Goal: Transaction & Acquisition: Download file/media

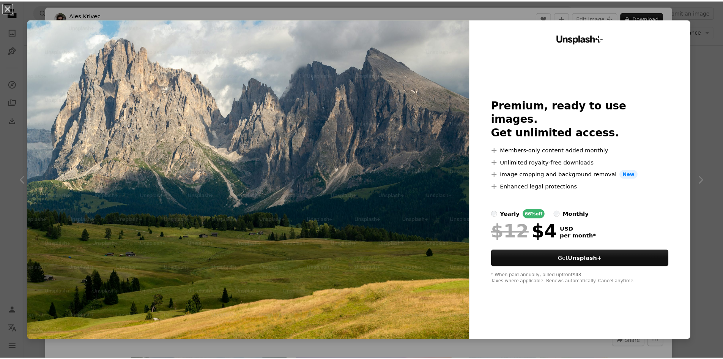
scroll to position [1272, 0]
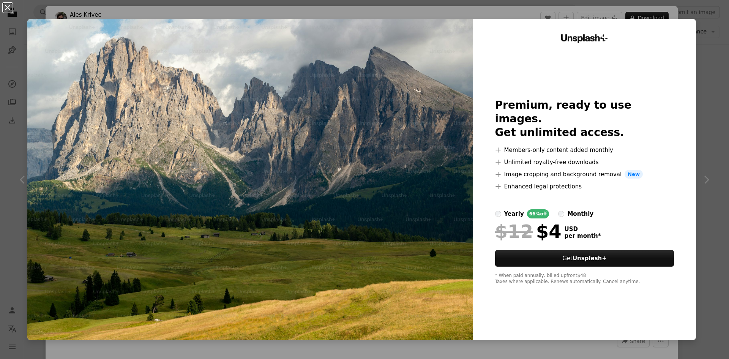
click at [8, 8] on button "An X shape" at bounding box center [7, 7] width 9 height 9
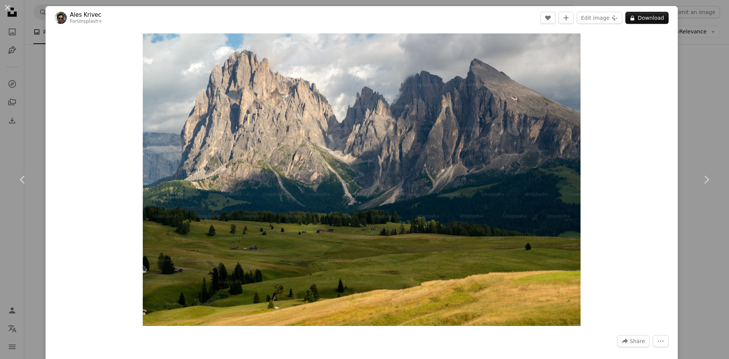
click at [8, 8] on button "An X shape" at bounding box center [7, 7] width 9 height 9
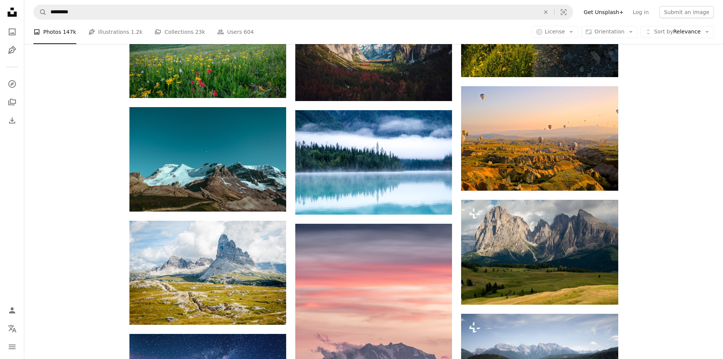
scroll to position [1095, 0]
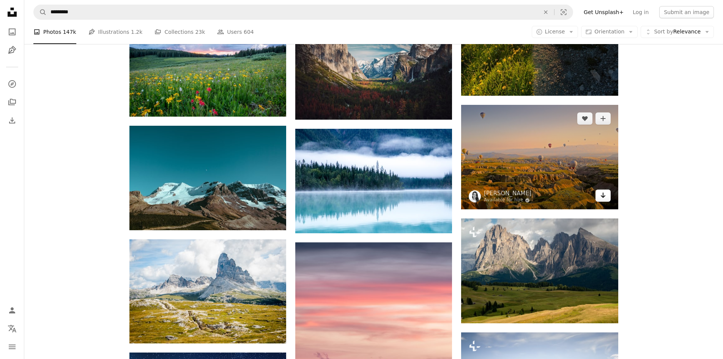
click at [601, 196] on icon "Arrow pointing down" at bounding box center [603, 195] width 6 height 9
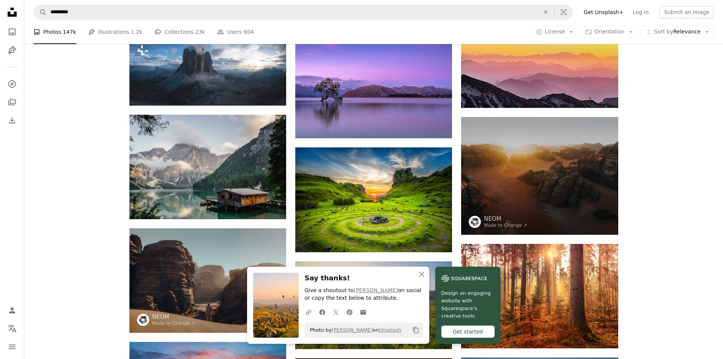
scroll to position [634, 0]
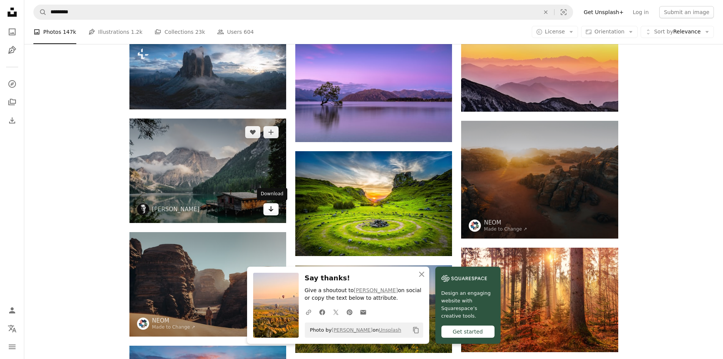
click at [271, 210] on icon "Download" at bounding box center [271, 208] width 5 height 5
